Goal: Information Seeking & Learning: Learn about a topic

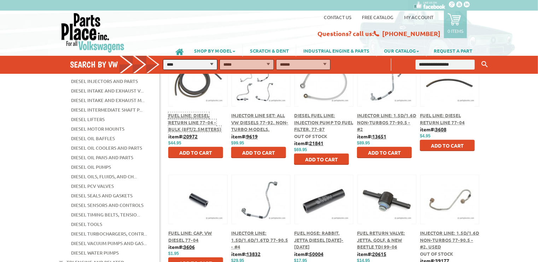
scroll to position [106, 0]
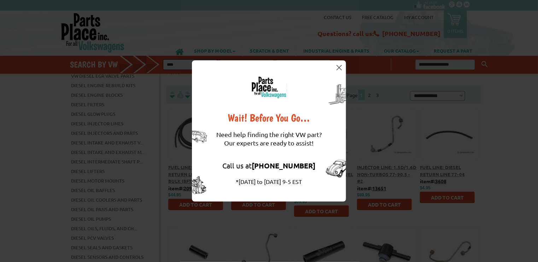
click at [338, 68] on img at bounding box center [338, 67] width 5 height 5
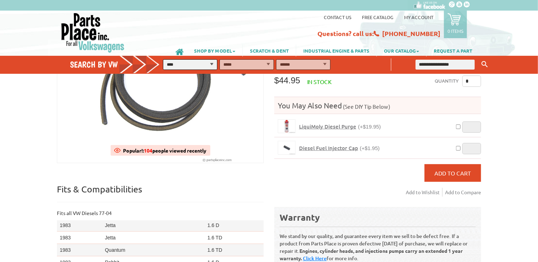
scroll to position [71, 0]
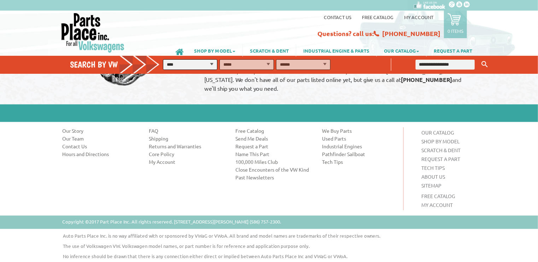
scroll to position [550, 0]
